Goal: Information Seeking & Learning: Check status

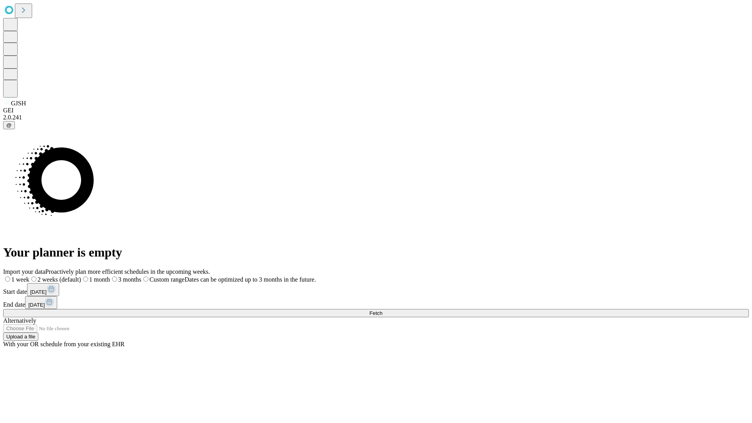
click at [382, 310] on span "Fetch" at bounding box center [375, 313] width 13 height 6
